Goal: Task Accomplishment & Management: Use online tool/utility

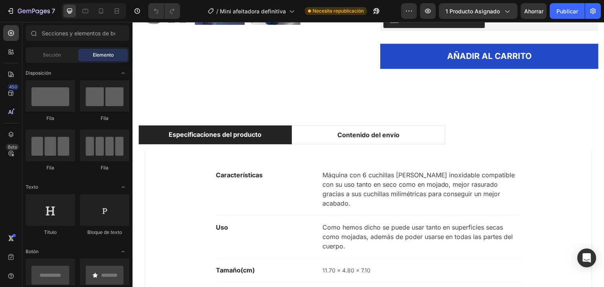
scroll to position [393, 0]
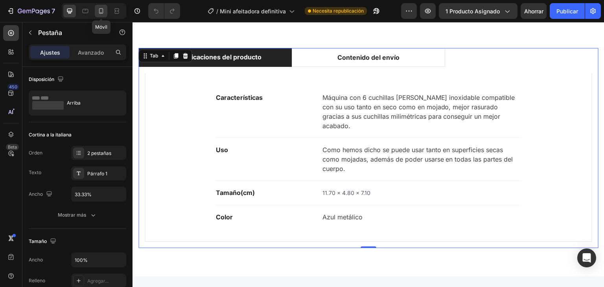
click at [98, 13] on icon at bounding box center [101, 11] width 8 height 8
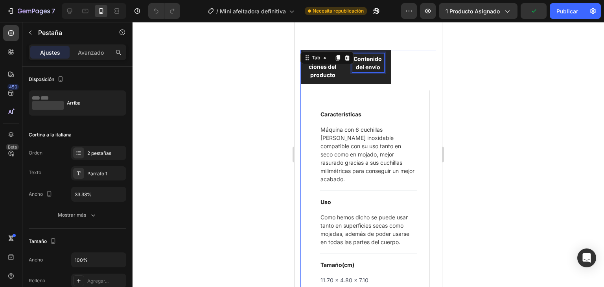
scroll to position [641, 0]
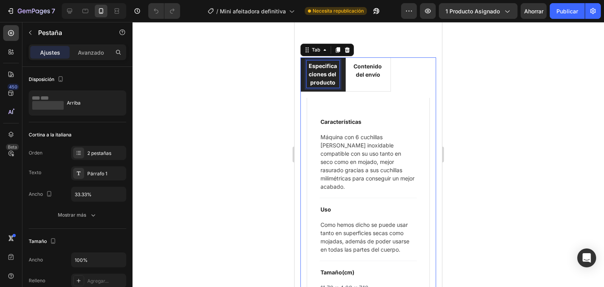
click at [331, 68] on p "Especificaciones del producto" at bounding box center [323, 74] width 30 height 25
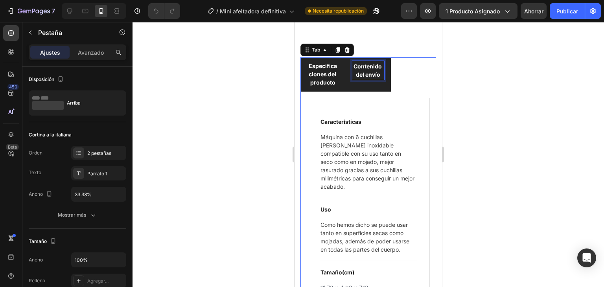
click at [370, 72] on p "Contenido del envío" at bounding box center [367, 70] width 29 height 17
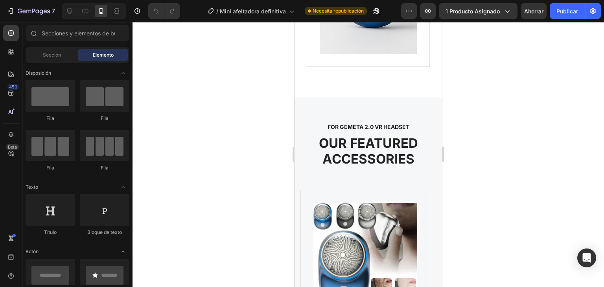
scroll to position [975, 0]
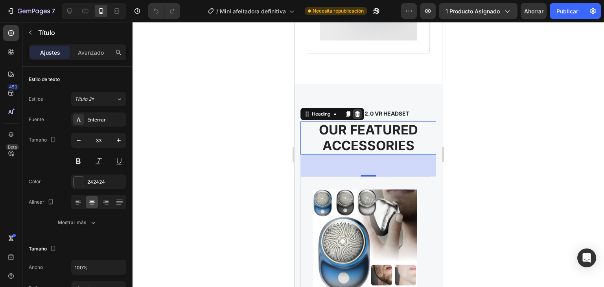
click at [357, 114] on icon at bounding box center [357, 114] width 5 height 6
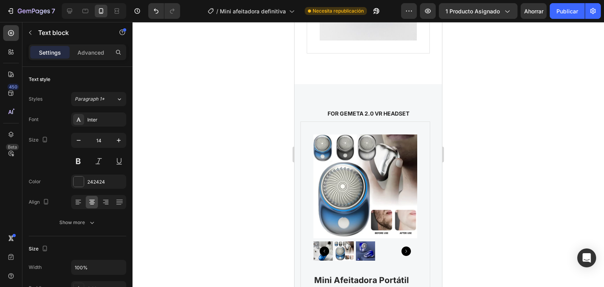
click at [357, 114] on p "FOR GEMETA 2.0 VR HEADSET" at bounding box center [367, 113] width 121 height 8
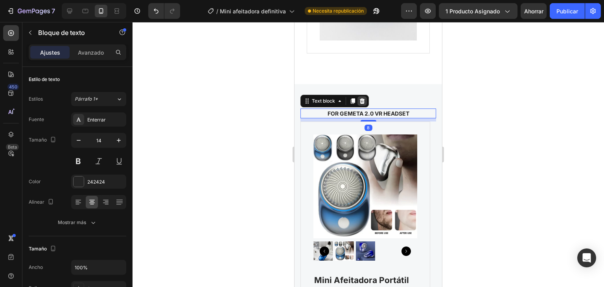
click at [361, 98] on icon at bounding box center [362, 101] width 6 height 6
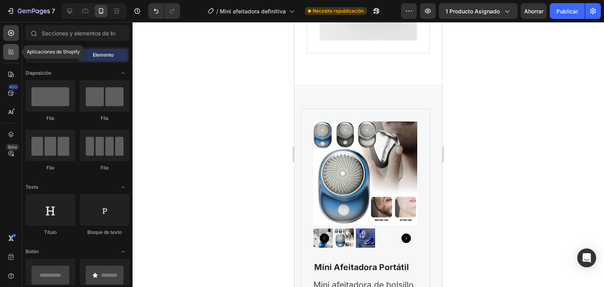
click at [10, 51] on icon at bounding box center [10, 51] width 2 height 2
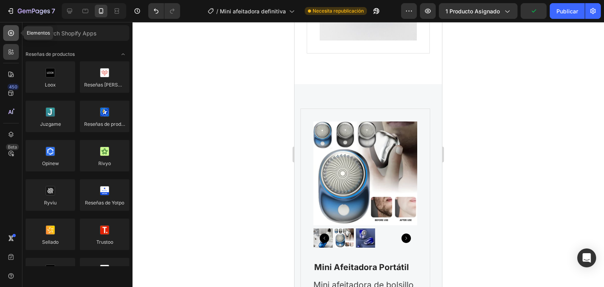
click at [11, 34] on icon at bounding box center [11, 33] width 8 height 8
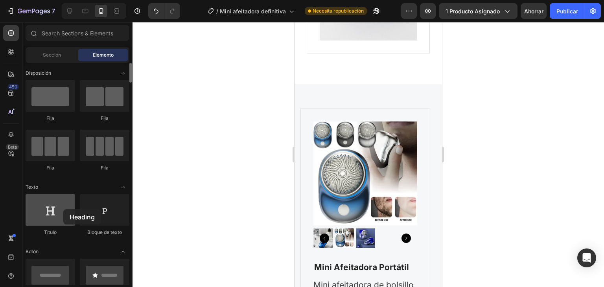
click at [63, 209] on div at bounding box center [51, 209] width 50 height 31
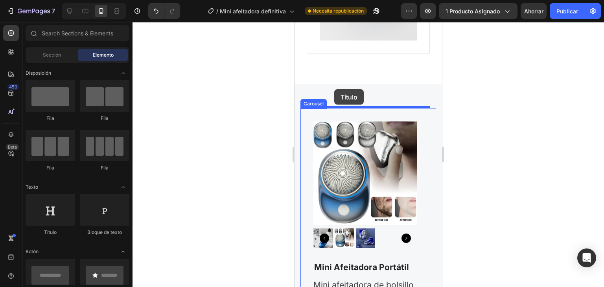
drag, startPoint x: 358, startPoint y: 231, endPoint x: 334, endPoint y: 89, distance: 143.8
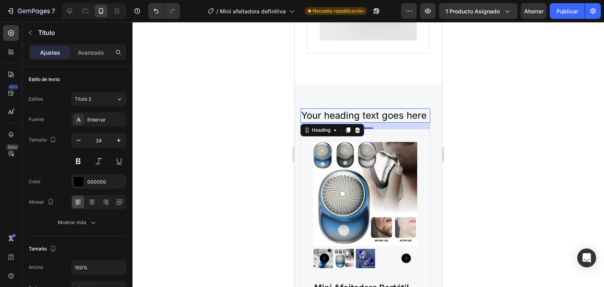
click at [425, 113] on p "Your heading text goes here" at bounding box center [365, 115] width 128 height 12
click at [472, 166] on div at bounding box center [367, 154] width 471 height 265
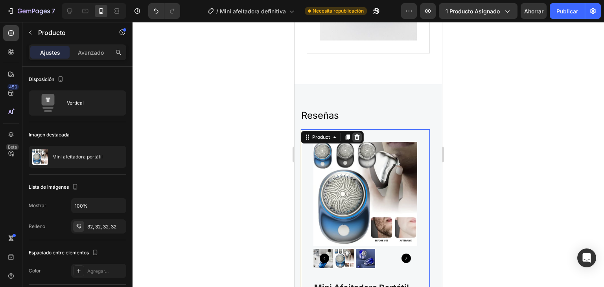
click at [360, 136] on div at bounding box center [356, 136] width 9 height 9
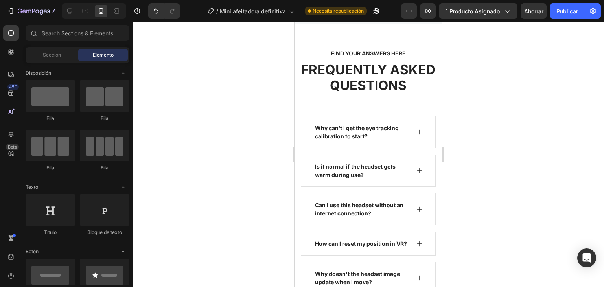
scroll to position [1334, 0]
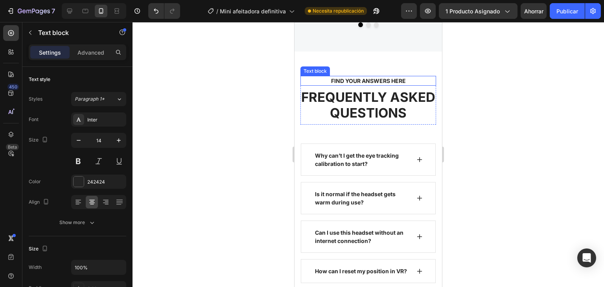
click at [307, 74] on div "Text block" at bounding box center [314, 70] width 29 height 9
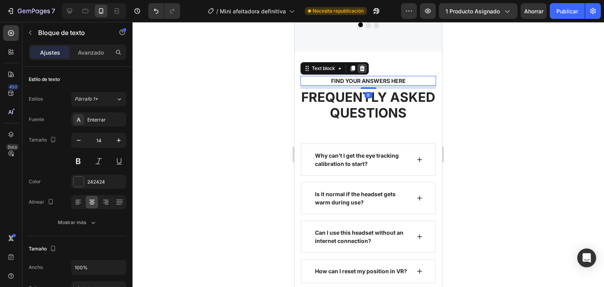
click at [362, 70] on icon at bounding box center [362, 69] width 5 height 6
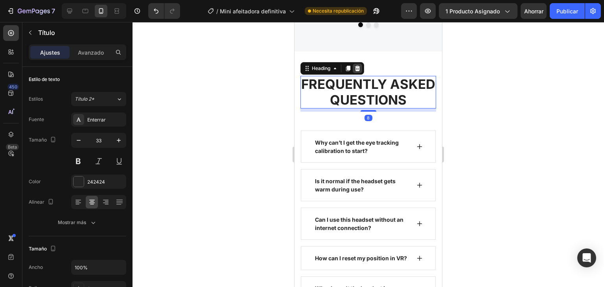
click at [360, 71] on icon at bounding box center [357, 68] width 6 height 6
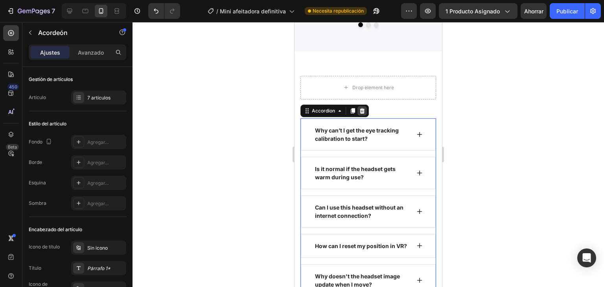
click at [360, 112] on icon at bounding box center [362, 111] width 5 height 6
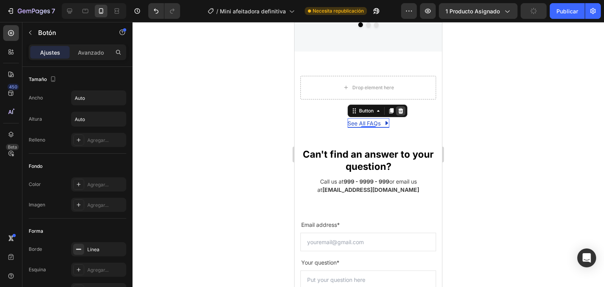
click at [397, 110] on icon at bounding box center [400, 111] width 6 height 6
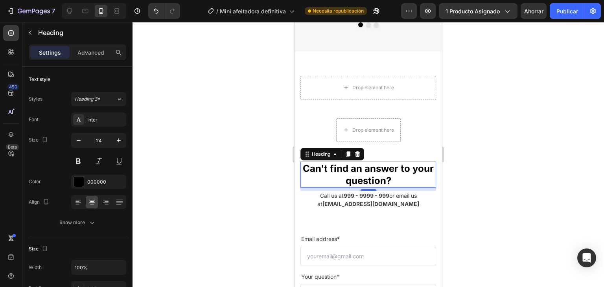
click at [346, 176] on p "Can't find an answer to your question?" at bounding box center [368, 174] width 134 height 24
click at [357, 151] on icon at bounding box center [357, 154] width 5 height 6
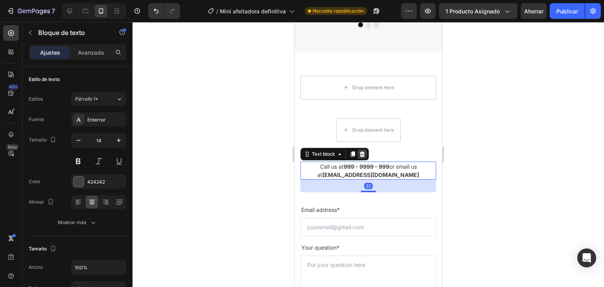
click at [358, 156] on div at bounding box center [361, 153] width 9 height 9
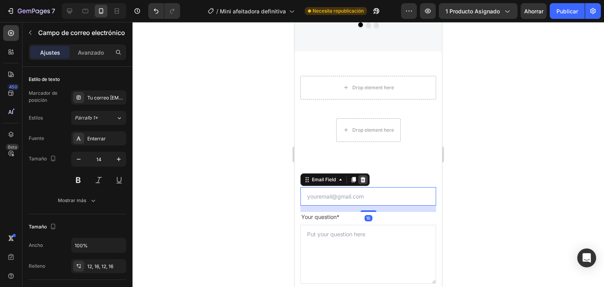
click at [363, 183] on div at bounding box center [362, 179] width 9 height 9
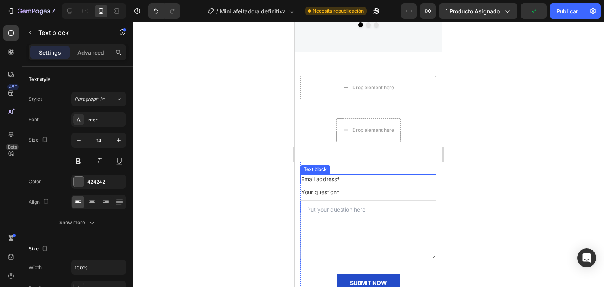
click at [321, 170] on div "Text block" at bounding box center [315, 169] width 26 height 7
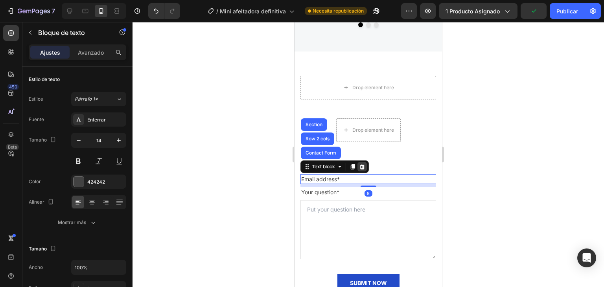
click at [364, 167] on icon at bounding box center [362, 167] width 5 height 6
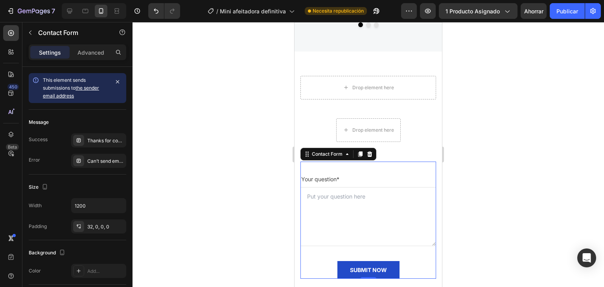
click at [324, 162] on div "Your question* Text block Text Area SUBMIT NOW Submit Button Contact Form 0" at bounding box center [368, 220] width 136 height 117
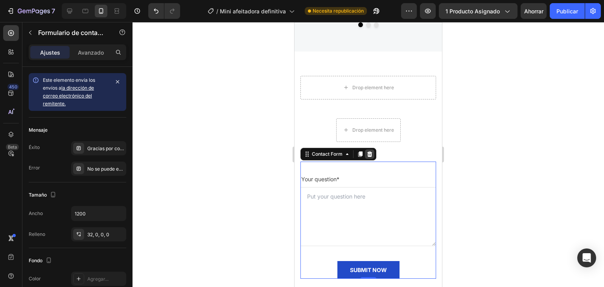
click at [367, 154] on icon at bounding box center [369, 154] width 6 height 6
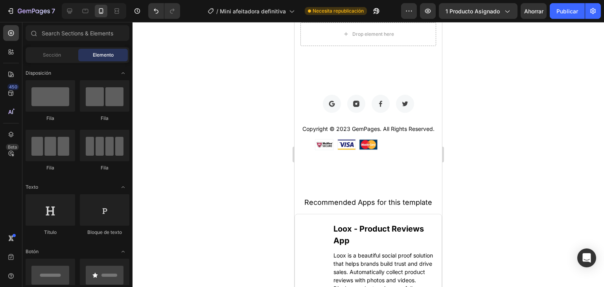
scroll to position [1453, 0]
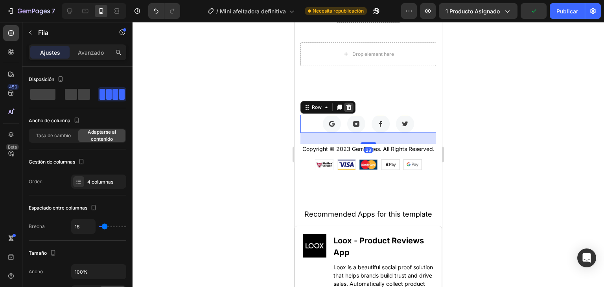
click at [351, 104] on icon at bounding box center [348, 107] width 6 height 6
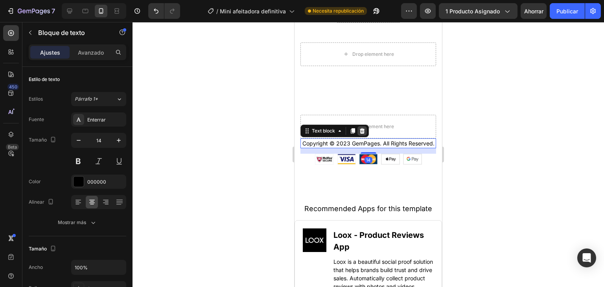
click at [362, 133] on icon at bounding box center [362, 131] width 6 height 6
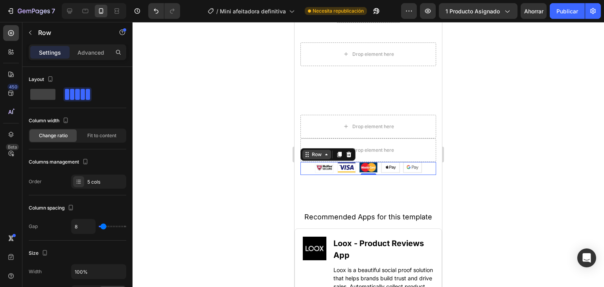
click at [309, 158] on div "Row" at bounding box center [316, 154] width 29 height 9
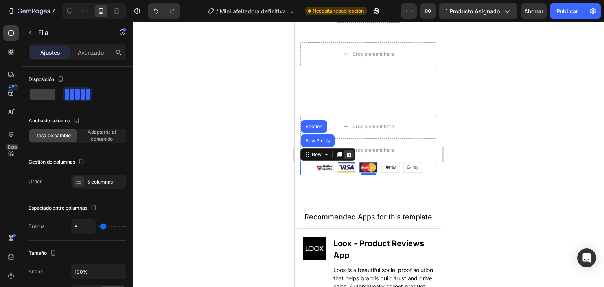
click at [346, 153] on icon at bounding box center [348, 154] width 6 height 6
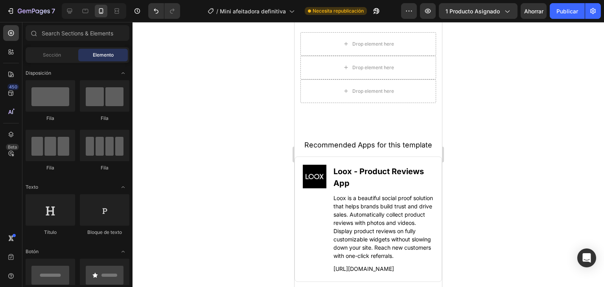
scroll to position [1544, 0]
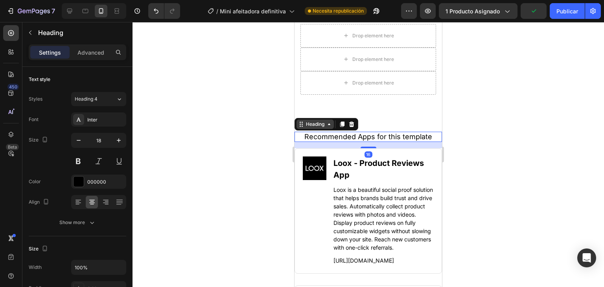
click at [307, 126] on div "Heading" at bounding box center [315, 124] width 22 height 7
click at [352, 125] on icon at bounding box center [351, 124] width 6 height 6
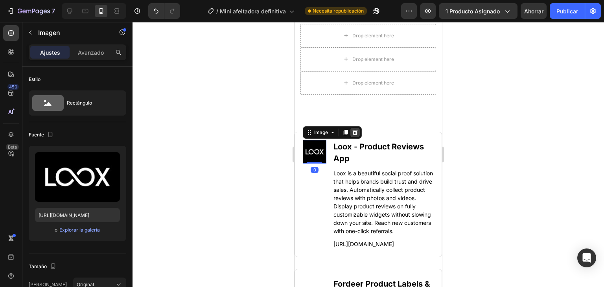
click at [352, 132] on icon at bounding box center [355, 132] width 6 height 6
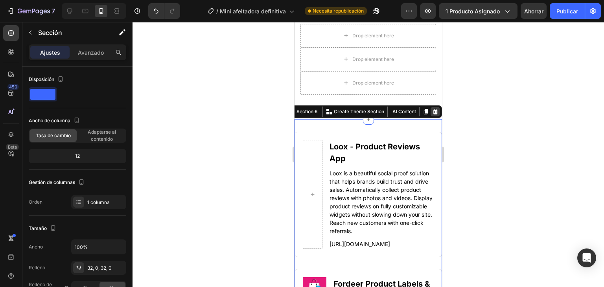
click at [432, 111] on icon at bounding box center [435, 111] width 6 height 6
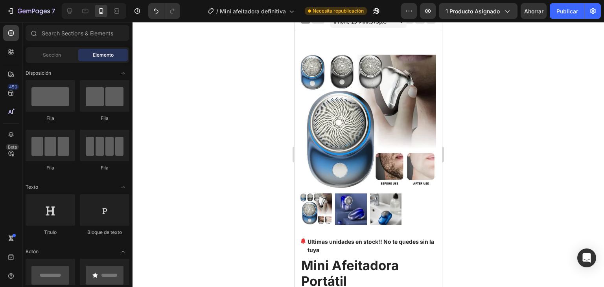
scroll to position [0, 0]
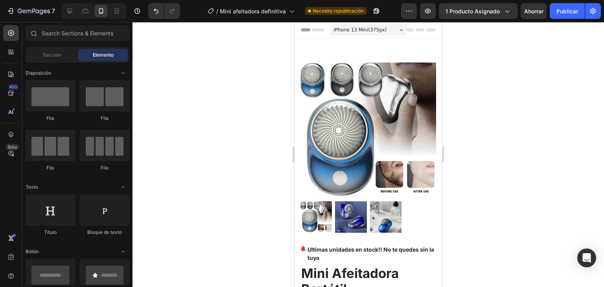
drag, startPoint x: 438, startPoint y: 203, endPoint x: 711, endPoint y: 38, distance: 318.7
click at [66, 11] on icon at bounding box center [70, 11] width 8 height 8
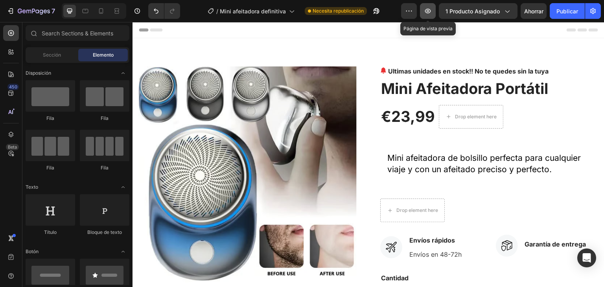
click at [421, 10] on button "button" at bounding box center [428, 11] width 16 height 16
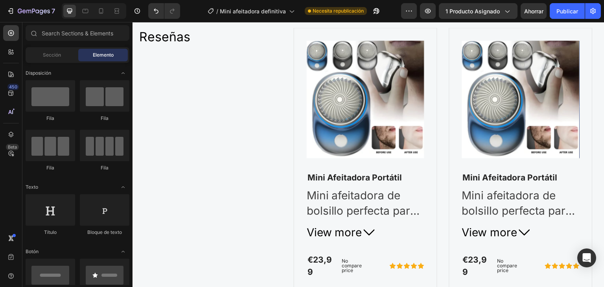
scroll to position [664, 0]
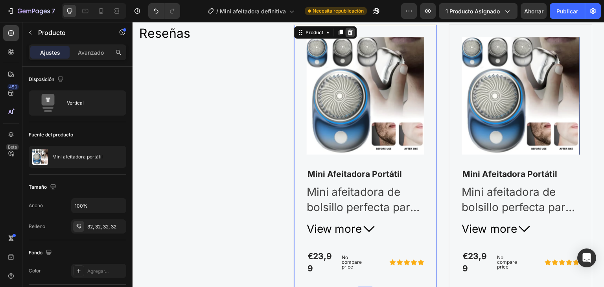
click at [346, 32] on div at bounding box center [349, 32] width 9 height 9
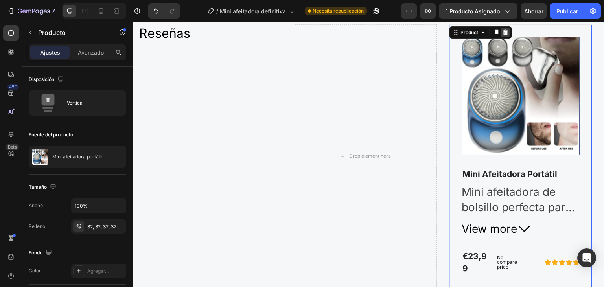
click at [505, 32] on icon at bounding box center [505, 32] width 5 height 6
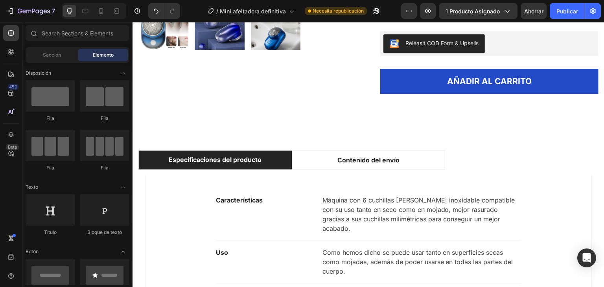
scroll to position [294, 0]
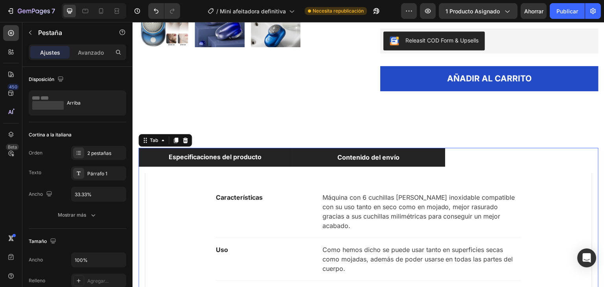
click at [372, 161] on p "Contenido del envío" at bounding box center [368, 156] width 62 height 9
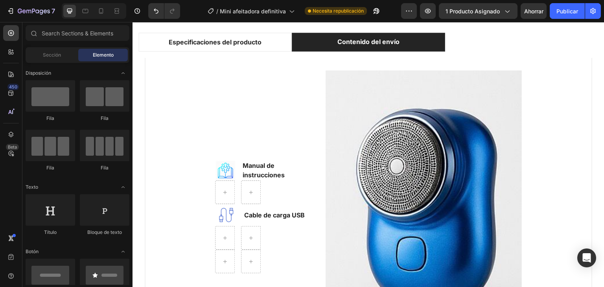
scroll to position [412, 0]
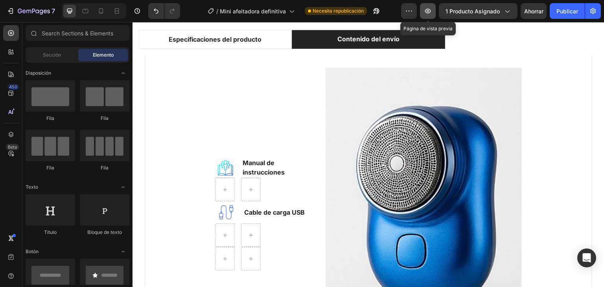
click at [431, 11] on icon "button" at bounding box center [428, 11] width 8 height 8
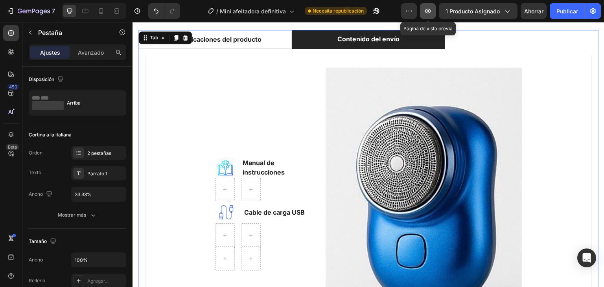
click at [430, 6] on button "button" at bounding box center [428, 11] width 16 height 16
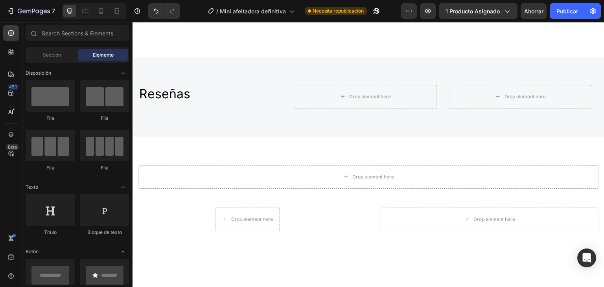
scroll to position [764, 0]
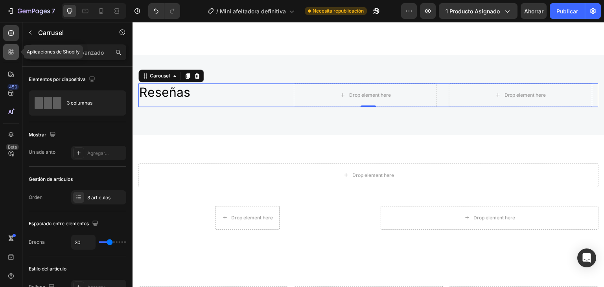
click at [9, 53] on icon at bounding box center [10, 53] width 2 height 2
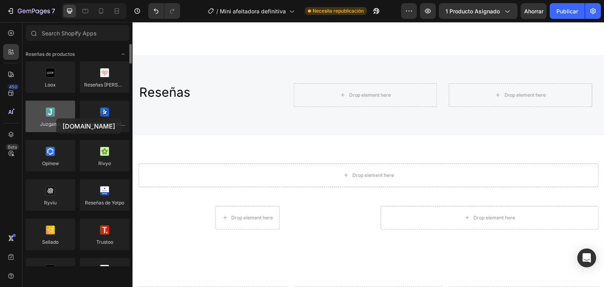
click at [56, 118] on div at bounding box center [51, 116] width 50 height 31
click at [48, 128] on div at bounding box center [51, 116] width 50 height 31
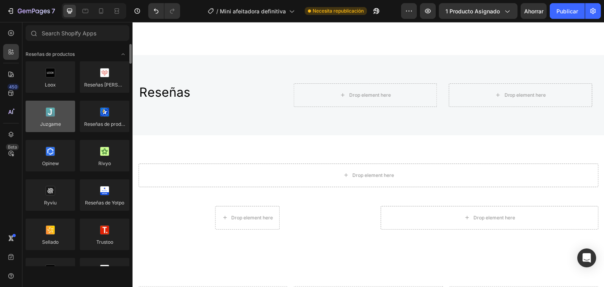
click at [48, 128] on div at bounding box center [51, 116] width 50 height 31
click at [55, 54] on font "Reseñas de productos" at bounding box center [50, 54] width 49 height 6
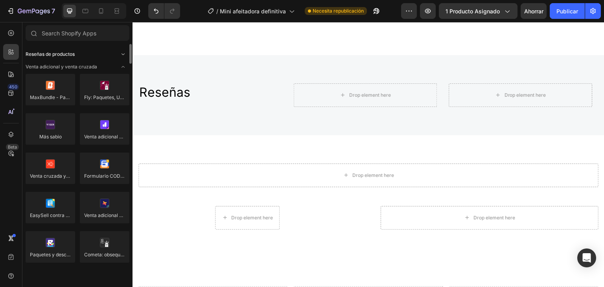
click at [55, 54] on font "Reseñas de productos" at bounding box center [50, 54] width 49 height 6
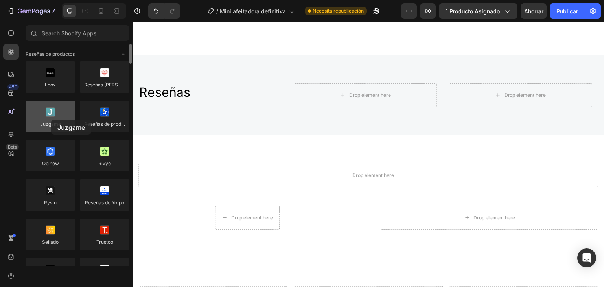
click at [51, 119] on div at bounding box center [51, 116] width 50 height 31
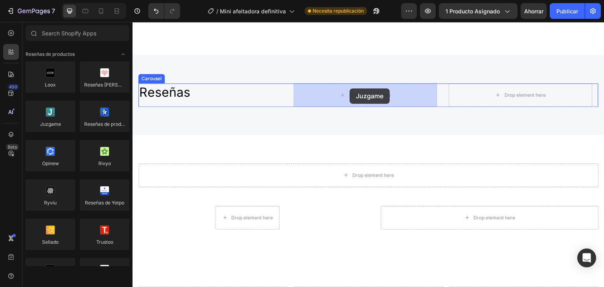
drag, startPoint x: 184, startPoint y: 141, endPoint x: 349, endPoint y: 88, distance: 174.1
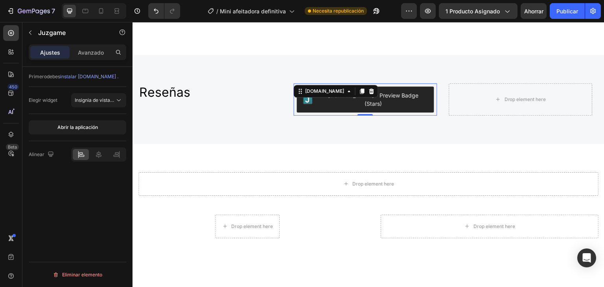
click at [349, 96] on div "[DOMAIN_NAME] - Preview Badge (Stars) [DOMAIN_NAME] 0" at bounding box center [365, 99] width 143 height 32
click at [349, 96] on div "[DOMAIN_NAME]" at bounding box center [336, 91] width 85 height 13
click at [369, 92] on icon at bounding box center [371, 91] width 5 height 6
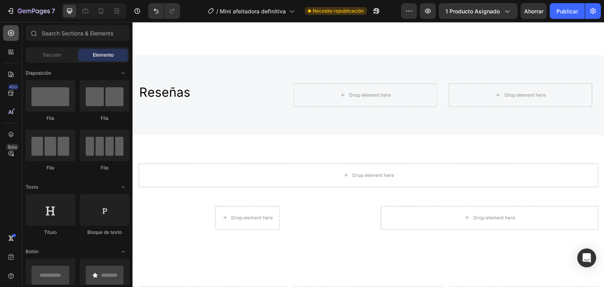
click at [12, 36] on icon at bounding box center [11, 33] width 8 height 8
click at [55, 52] on font "Sección" at bounding box center [52, 55] width 18 height 6
